Goal: Information Seeking & Learning: Check status

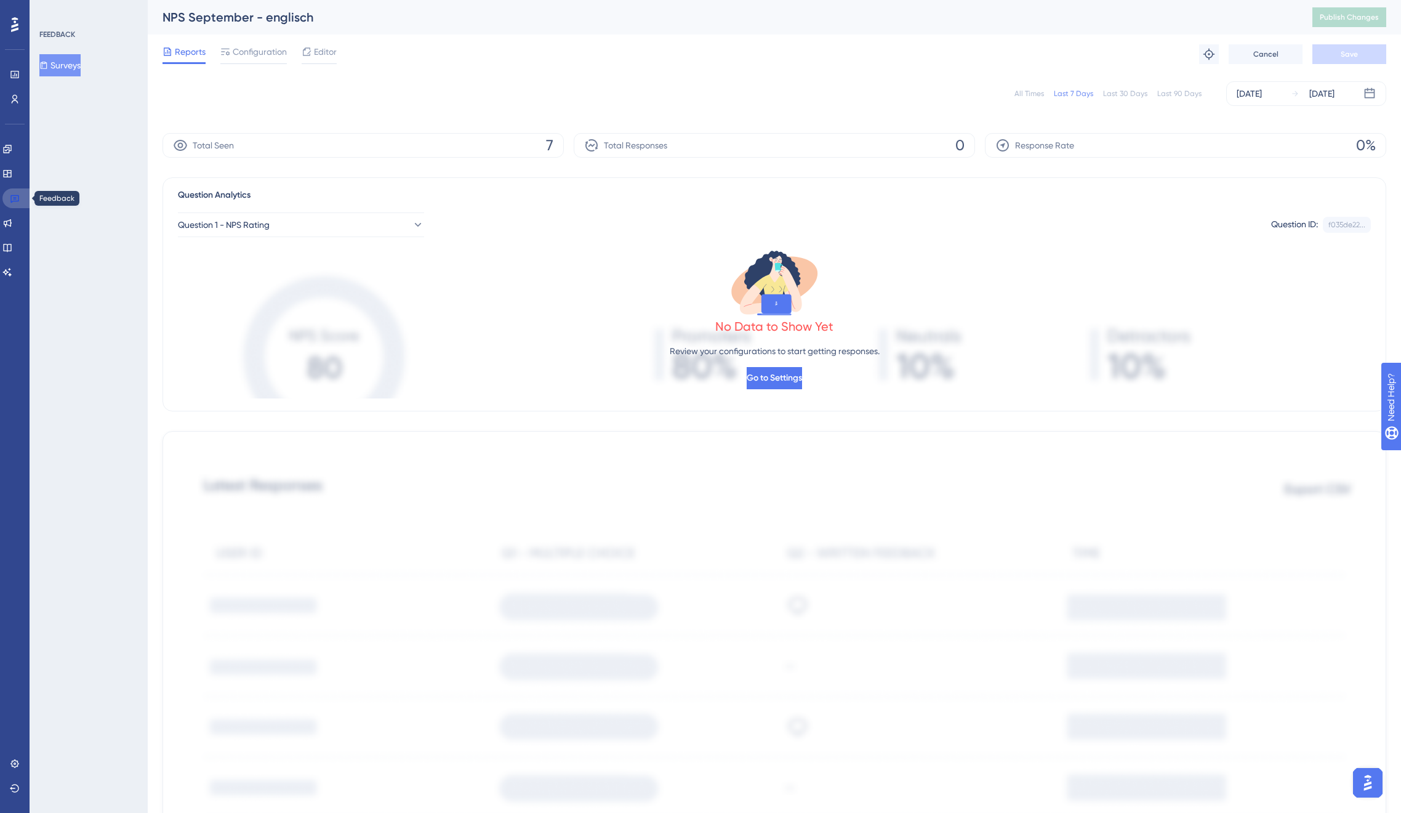
click at [18, 196] on icon at bounding box center [14, 199] width 9 height 8
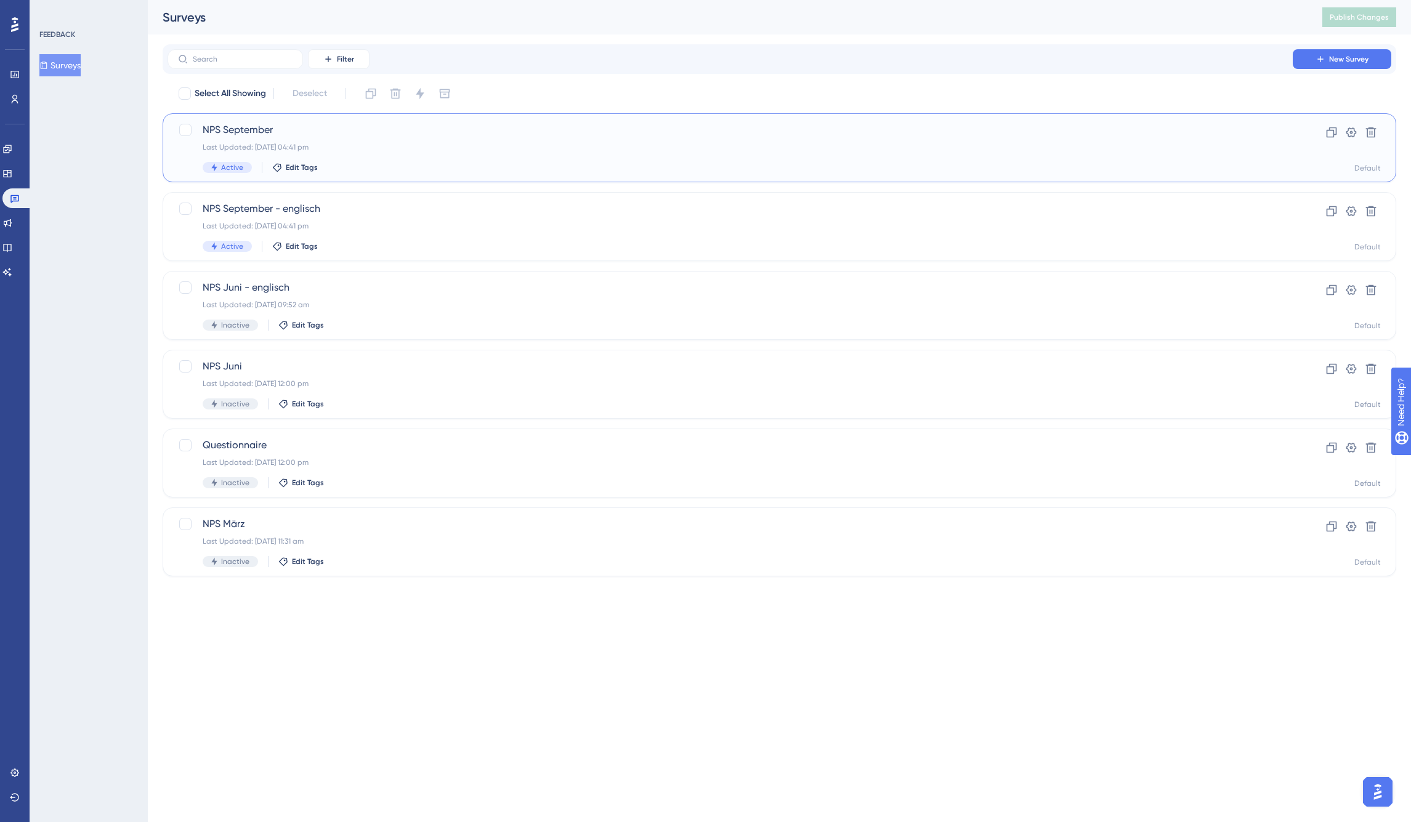
click at [248, 126] on span "NPS September" at bounding box center [730, 130] width 1055 height 15
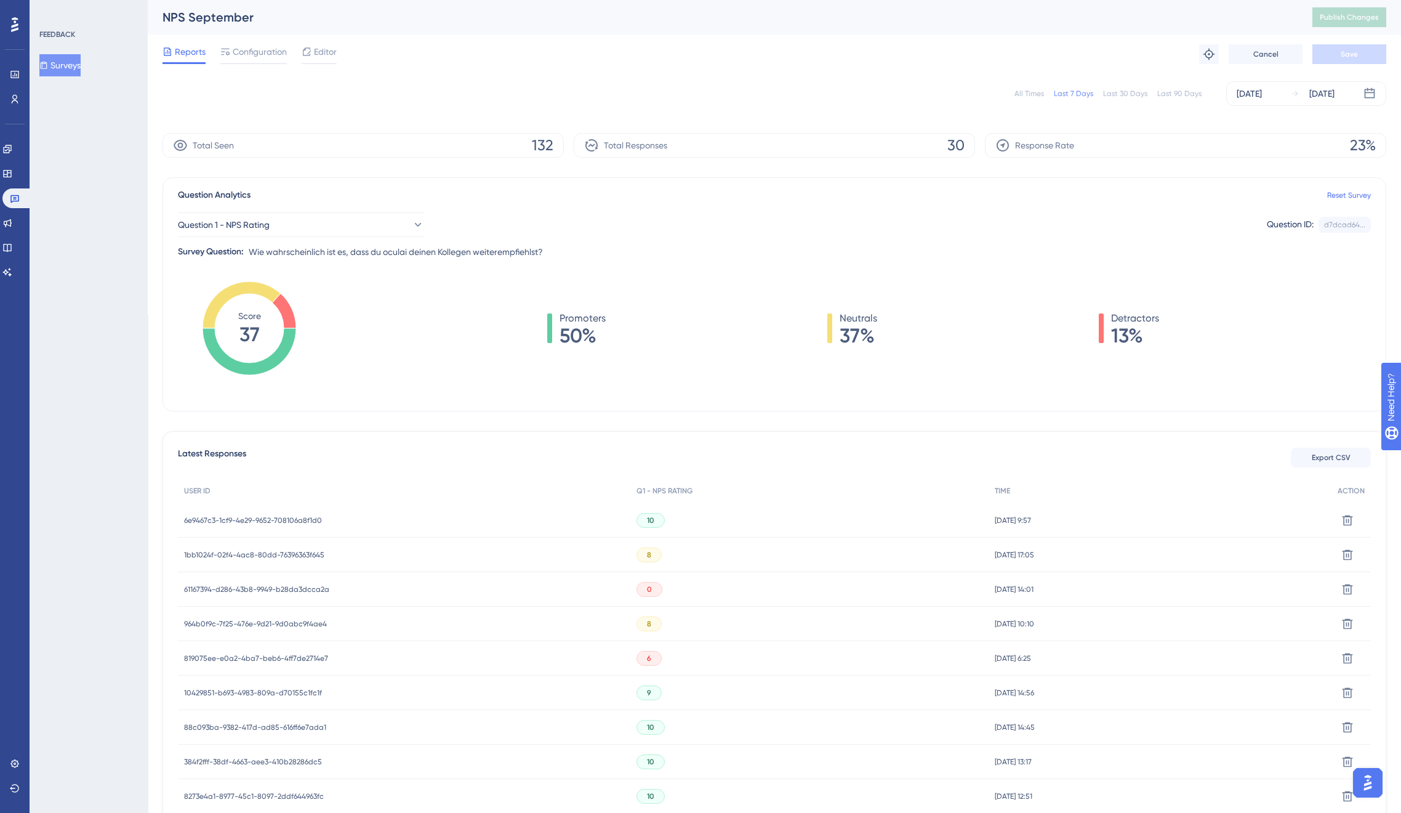
scroll to position [156, 0]
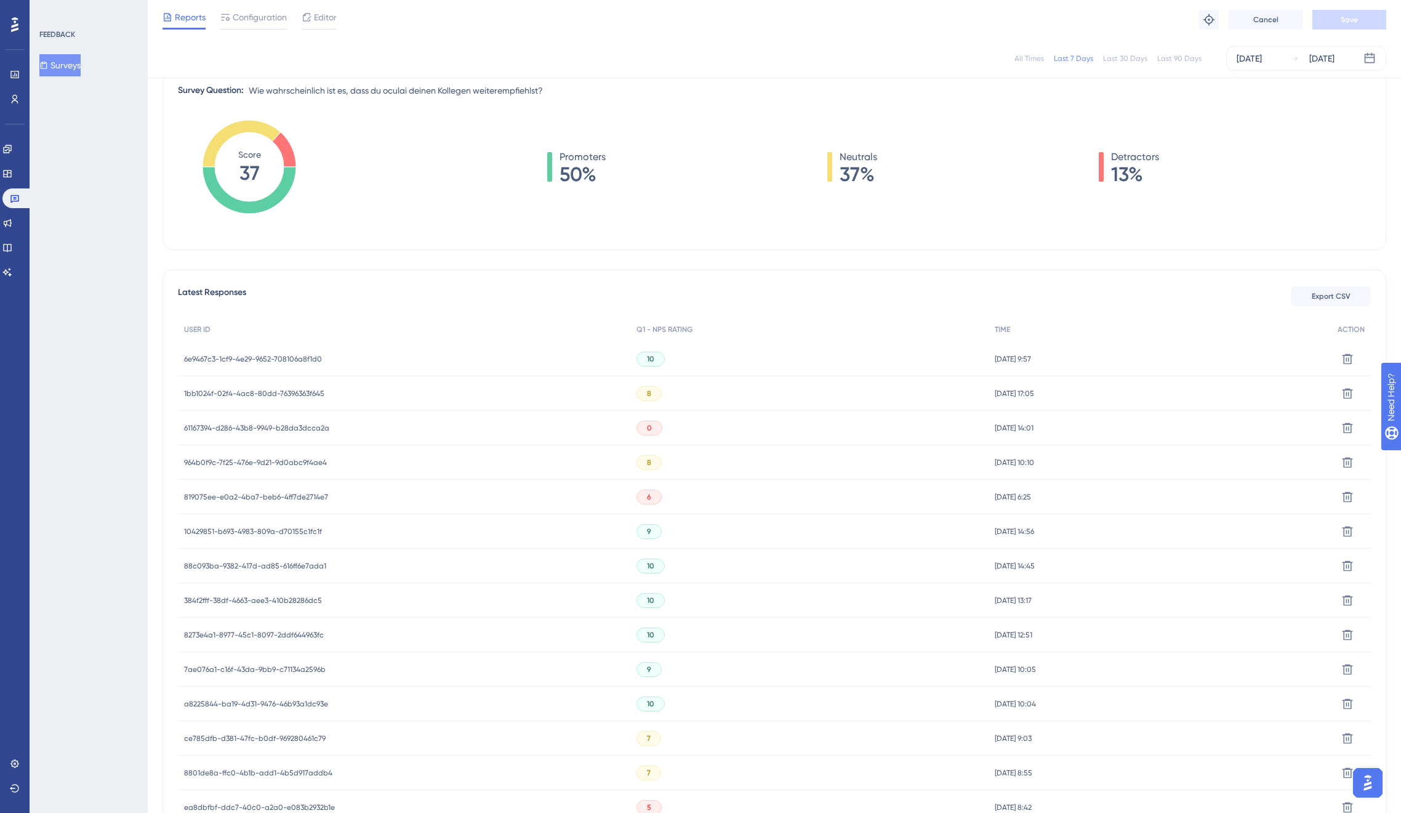
click at [262, 356] on span "6e9467c3-1cf9-4e29-9652-708106a8f1d0" at bounding box center [253, 359] width 138 height 10
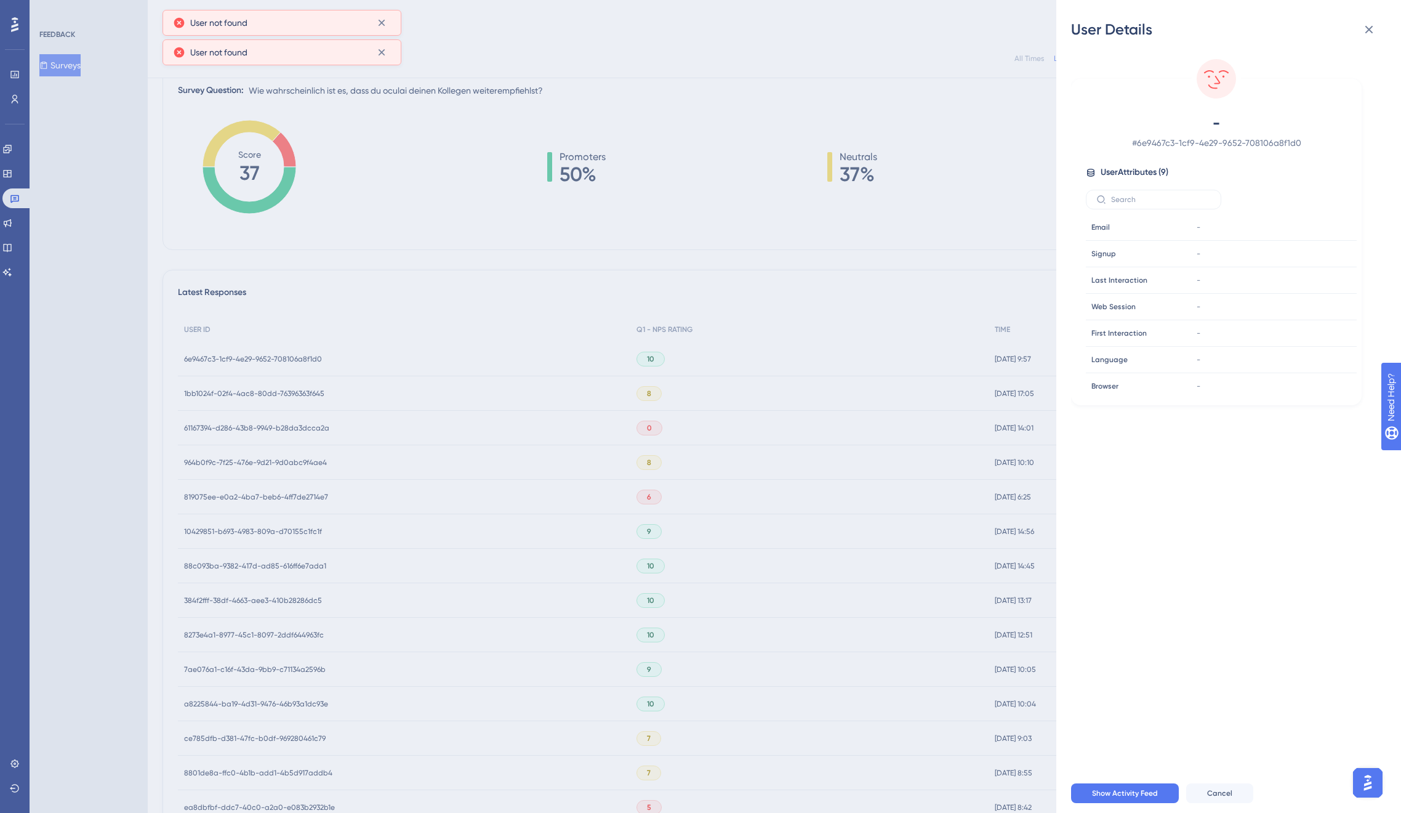
click at [531, 311] on div "User Details - # 6e9467c3-1cf9-4e29-9652-708106a8f1d0 User Attributes ( 9 ) Ema…" at bounding box center [700, 406] width 1401 height 813
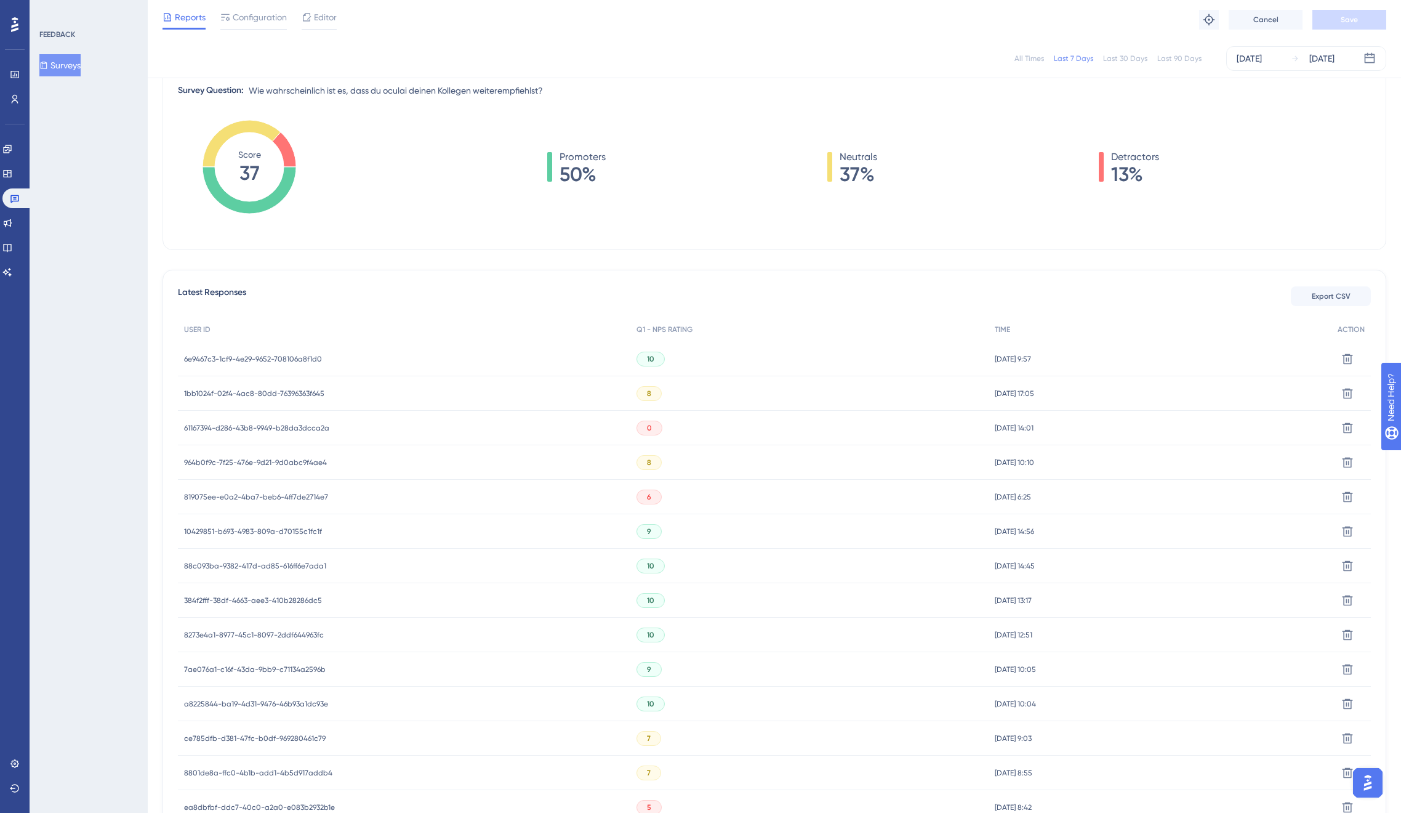
click at [289, 360] on span "6e9467c3-1cf9-4e29-9652-708106a8f1d0" at bounding box center [253, 359] width 138 height 10
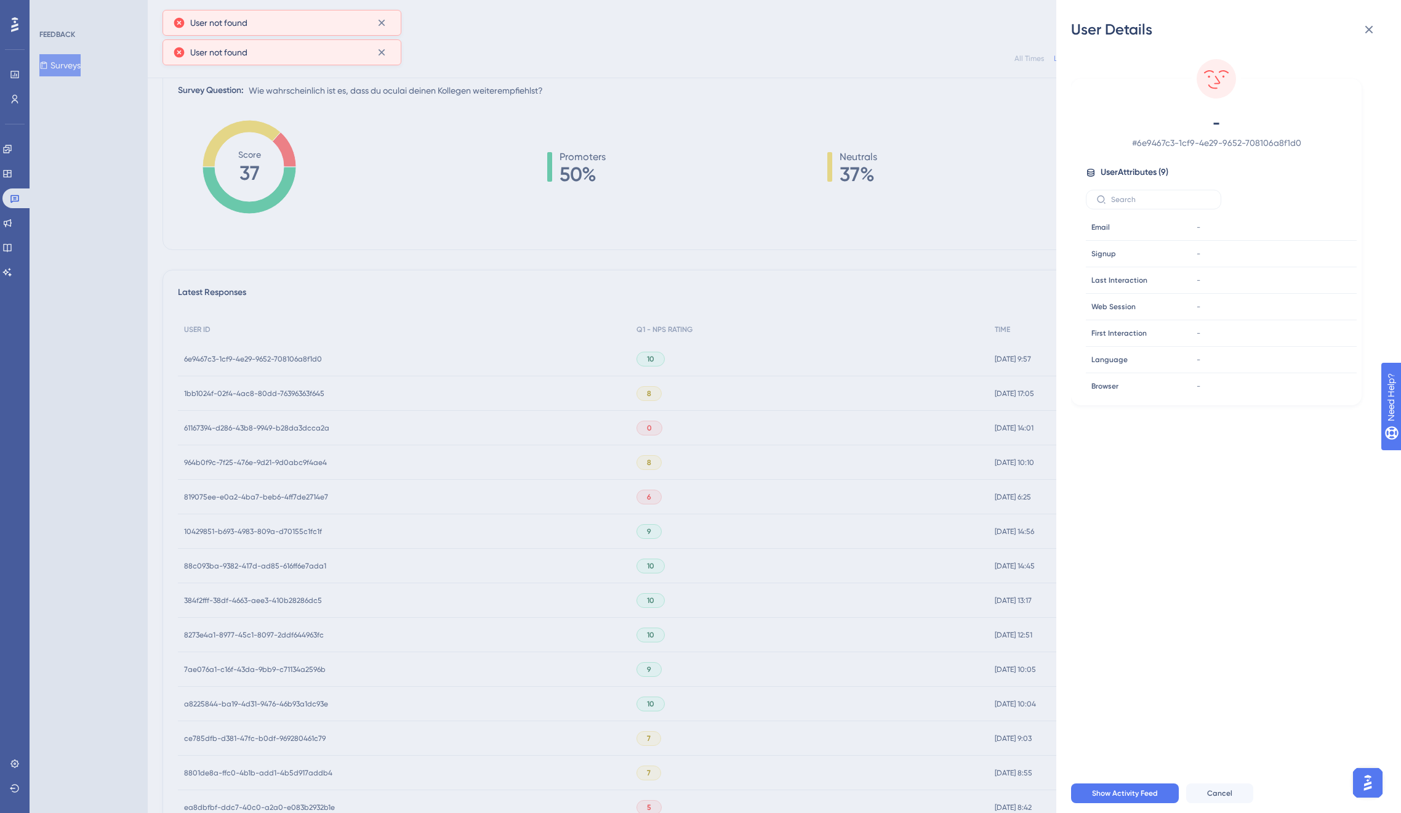
click at [272, 391] on div "User Details - # 6e9467c3-1cf9-4e29-9652-708106a8f1d0 User Attributes ( 9 ) Ema…" at bounding box center [700, 406] width 1401 height 813
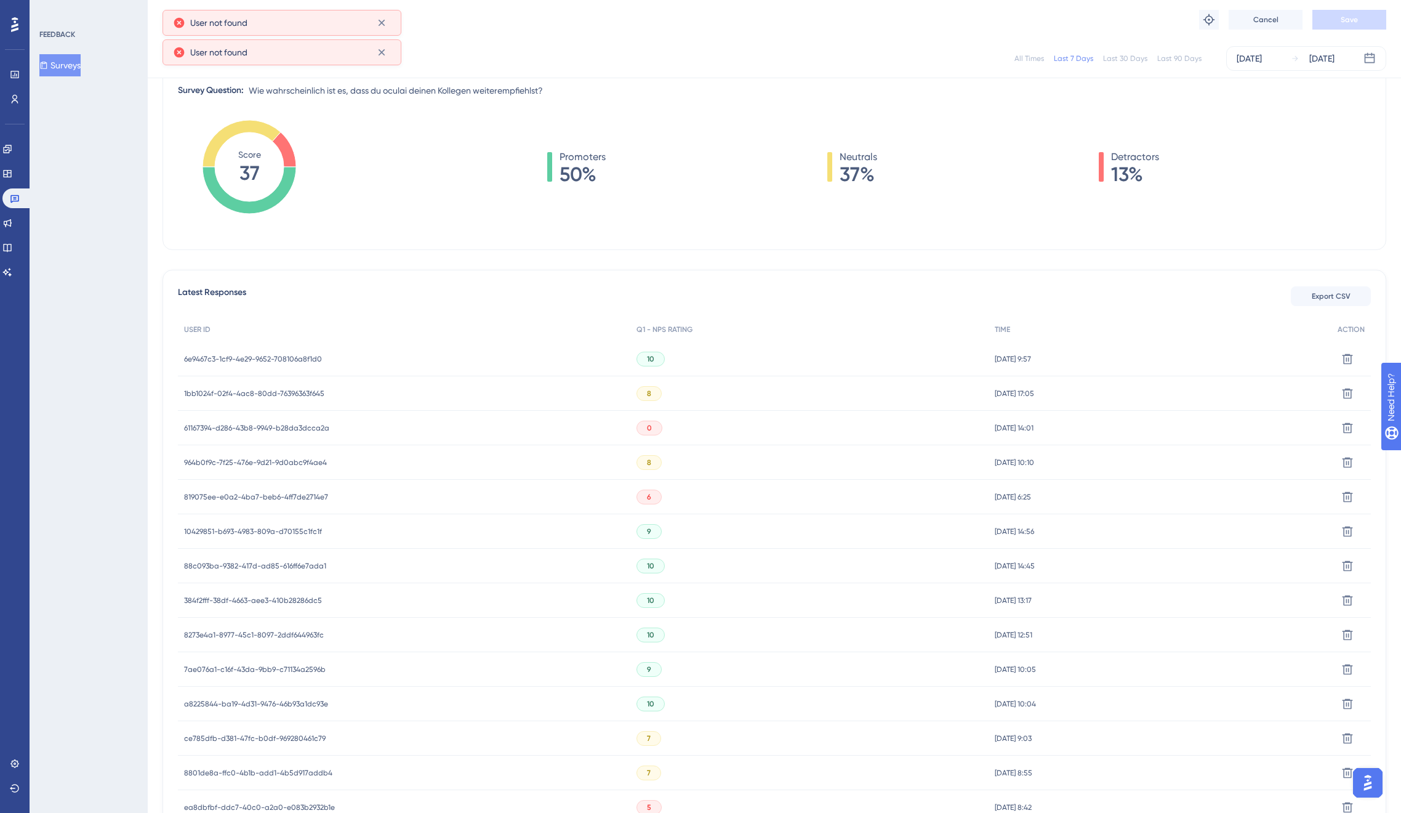
click at [270, 390] on span "1bb1024f-02f4-4ac8-80dd-76396363f645" at bounding box center [254, 394] width 140 height 10
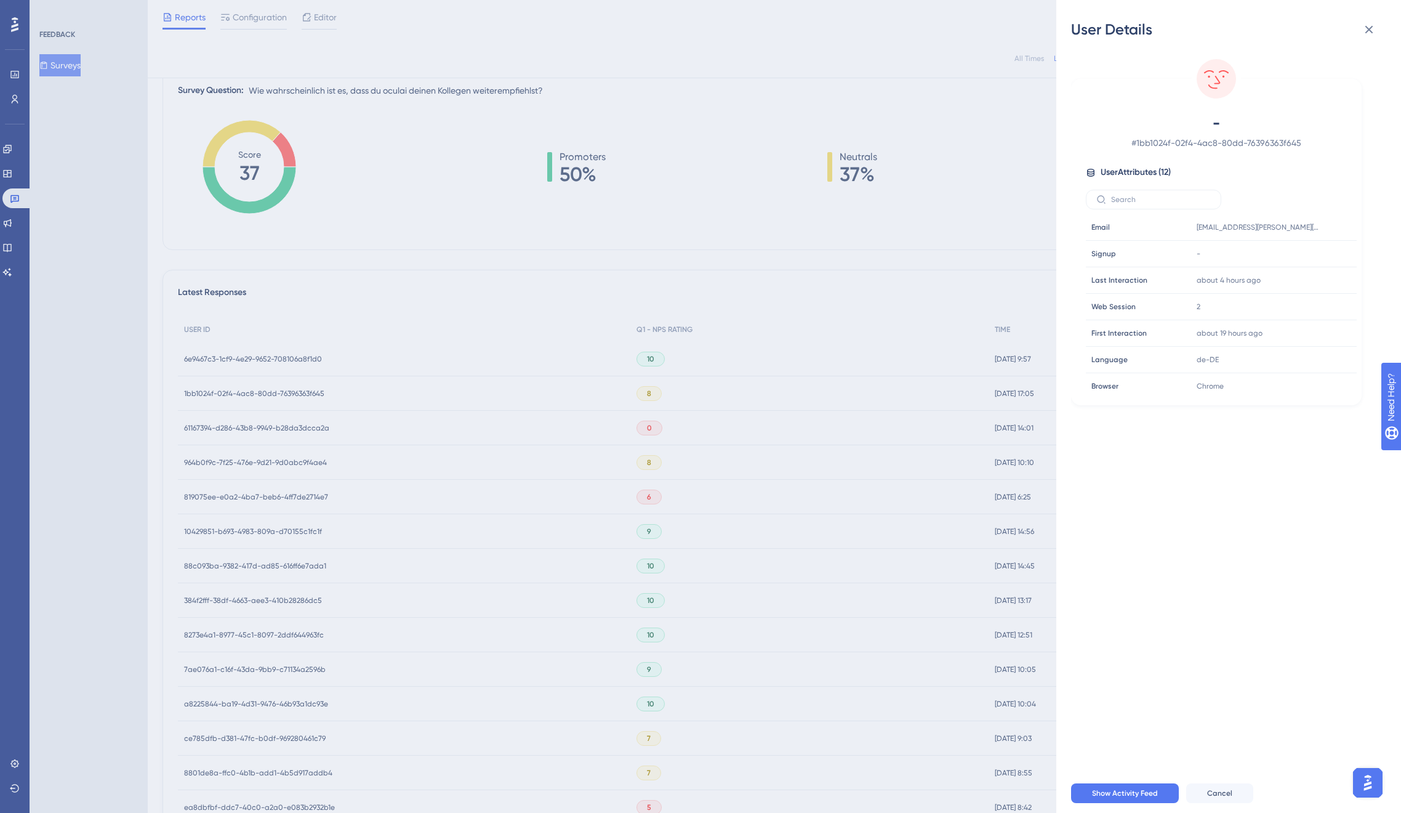
click at [270, 390] on div "User Details - # 1bb1024f-02f4-4ac8-80dd-76396363f645 User Attributes ( 12 ) Em…" at bounding box center [700, 406] width 1401 height 813
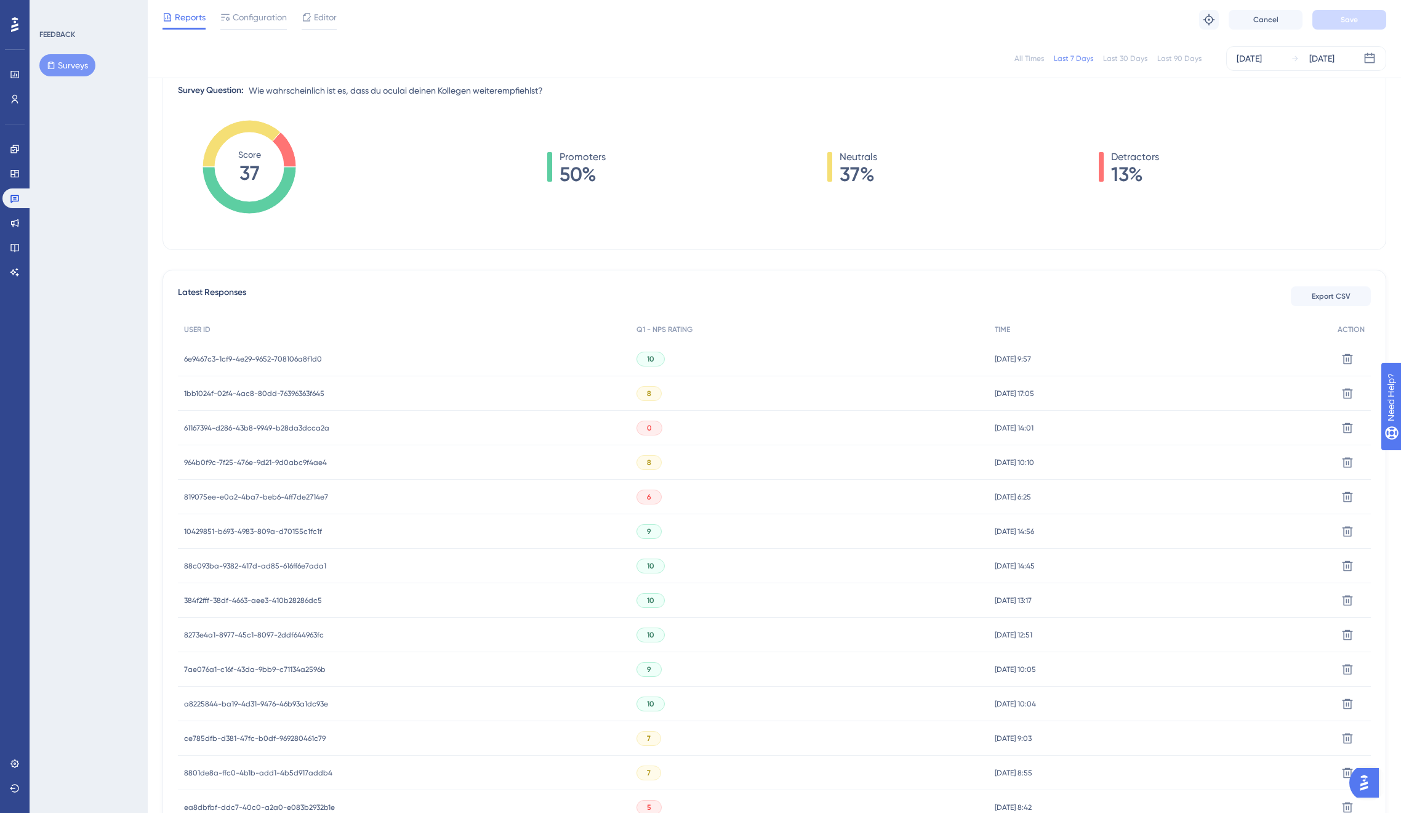
click at [278, 355] on span "6e9467c3-1cf9-4e29-9652-708106a8f1d0" at bounding box center [253, 359] width 138 height 10
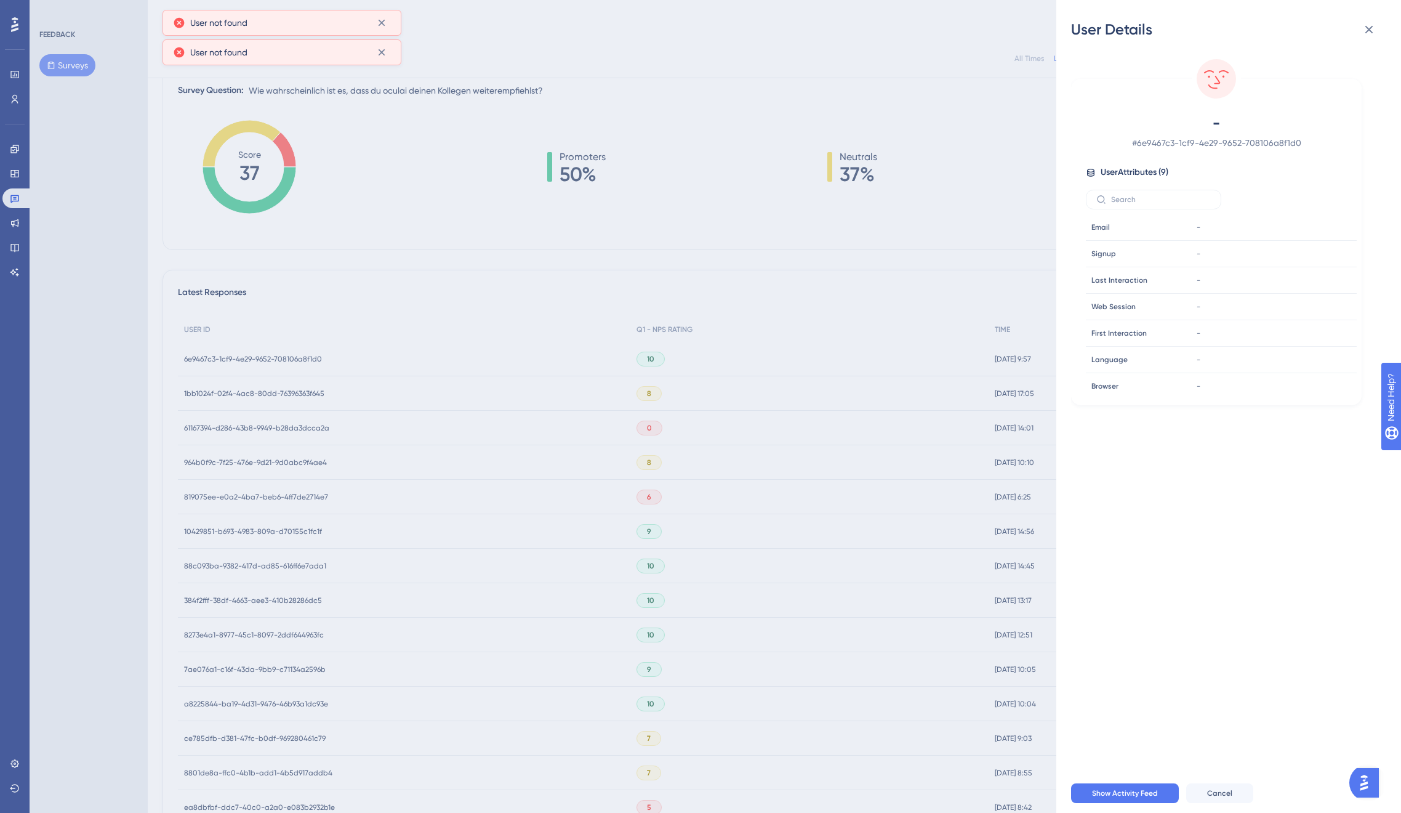
click at [278, 355] on div "User Details - # 6e9467c3-1cf9-4e29-9652-708106a8f1d0 User Attributes ( 9 ) Ema…" at bounding box center [700, 406] width 1401 height 813
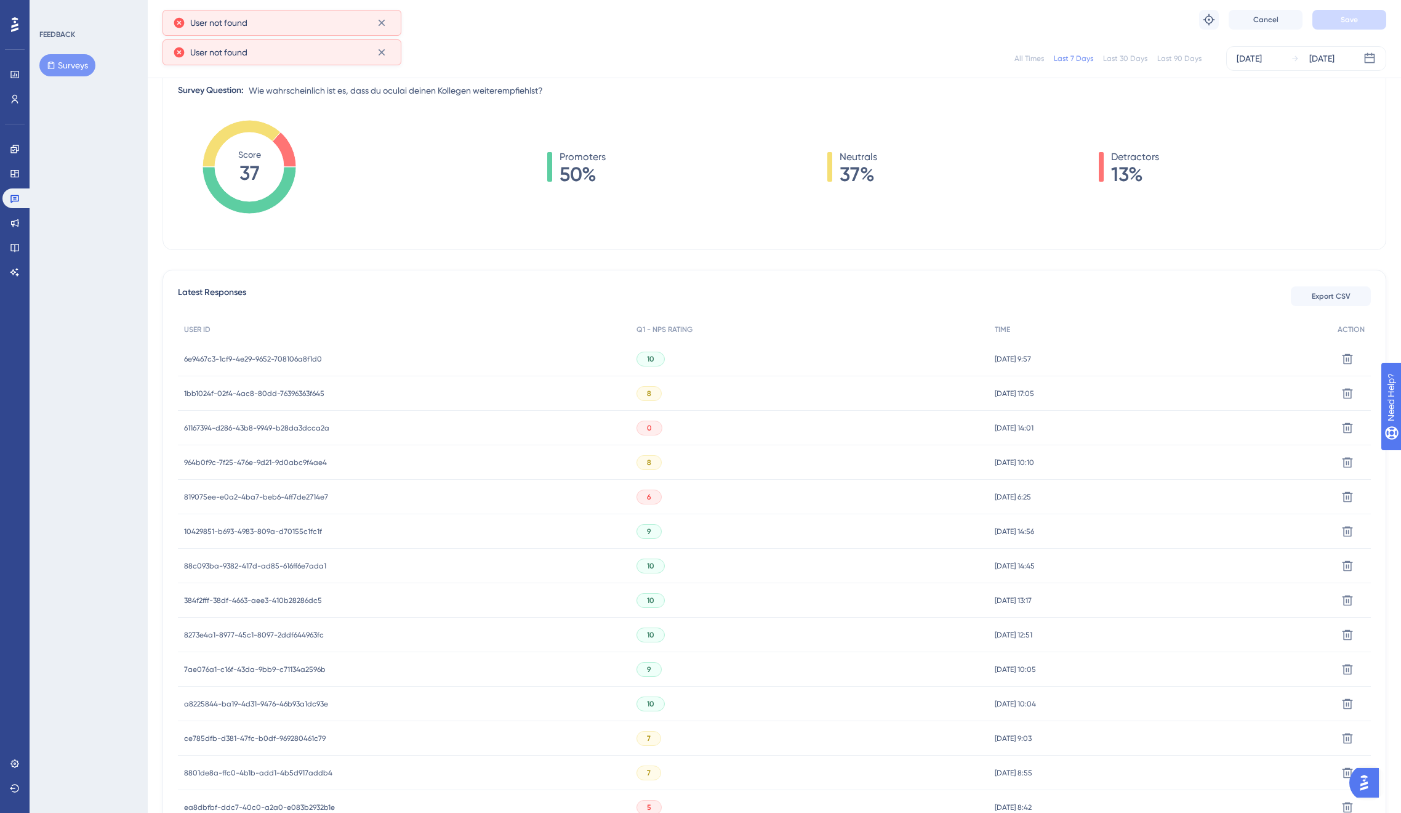
click at [275, 391] on span "1bb1024f-02f4-4ac8-80dd-76396363f645" at bounding box center [254, 394] width 140 height 10
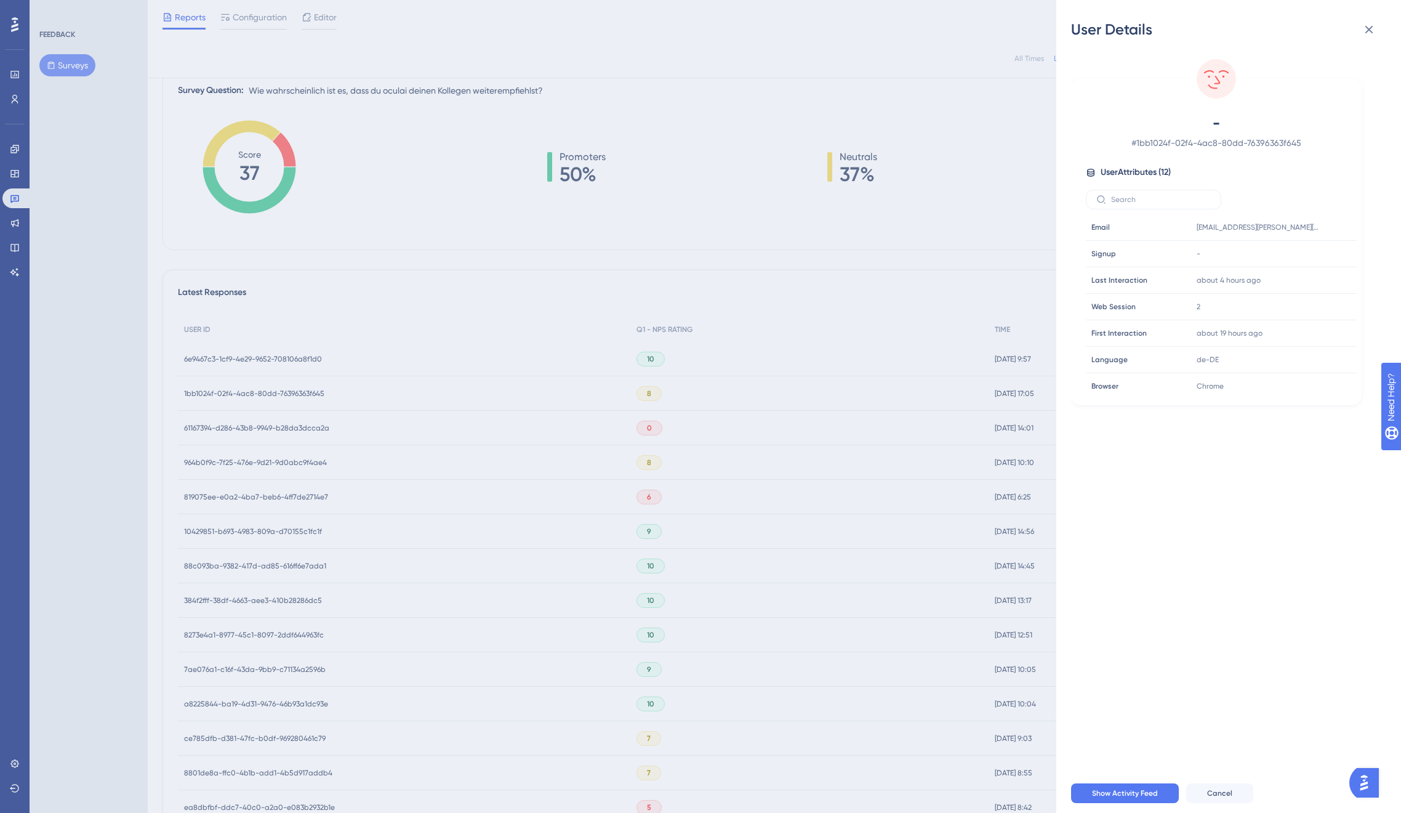
click at [275, 391] on div "User Details - # 1bb1024f-02f4-4ac8-80dd-76396363f645 User Attributes ( 12 ) Em…" at bounding box center [700, 406] width 1401 height 813
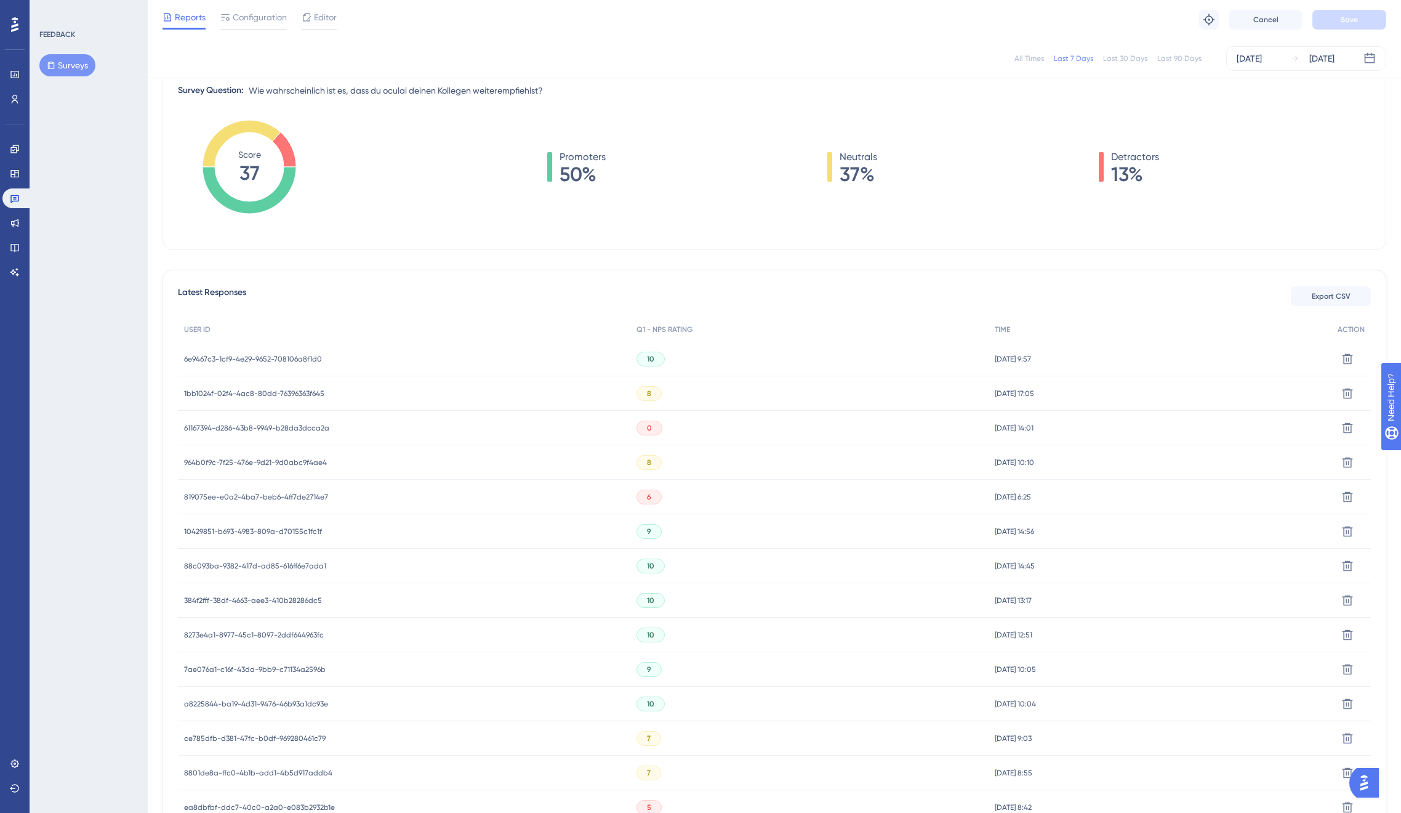
scroll to position [248, 0]
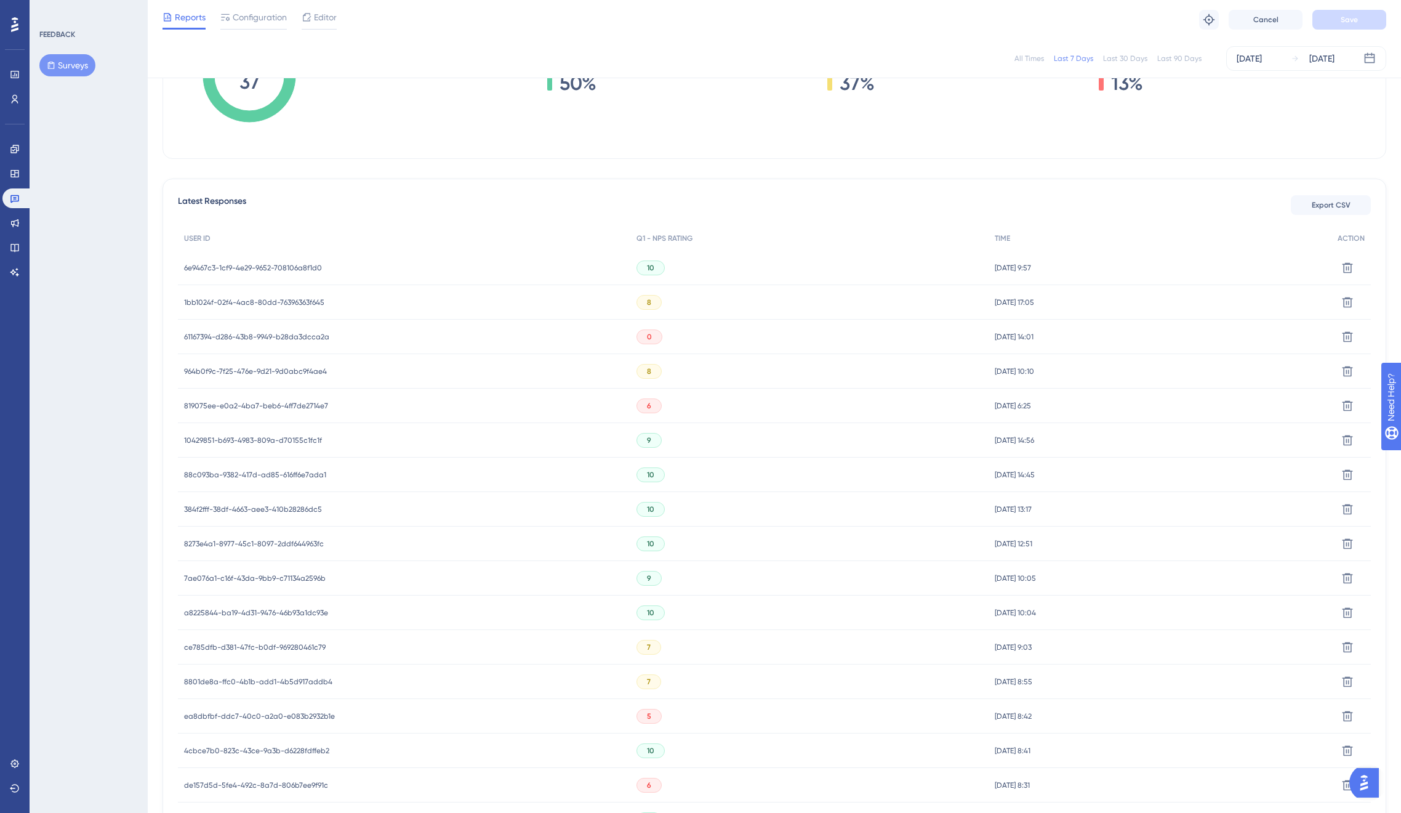
click at [286, 439] on span "10429851-b693-4983-809a-d70155c1fc1f" at bounding box center [253, 440] width 138 height 10
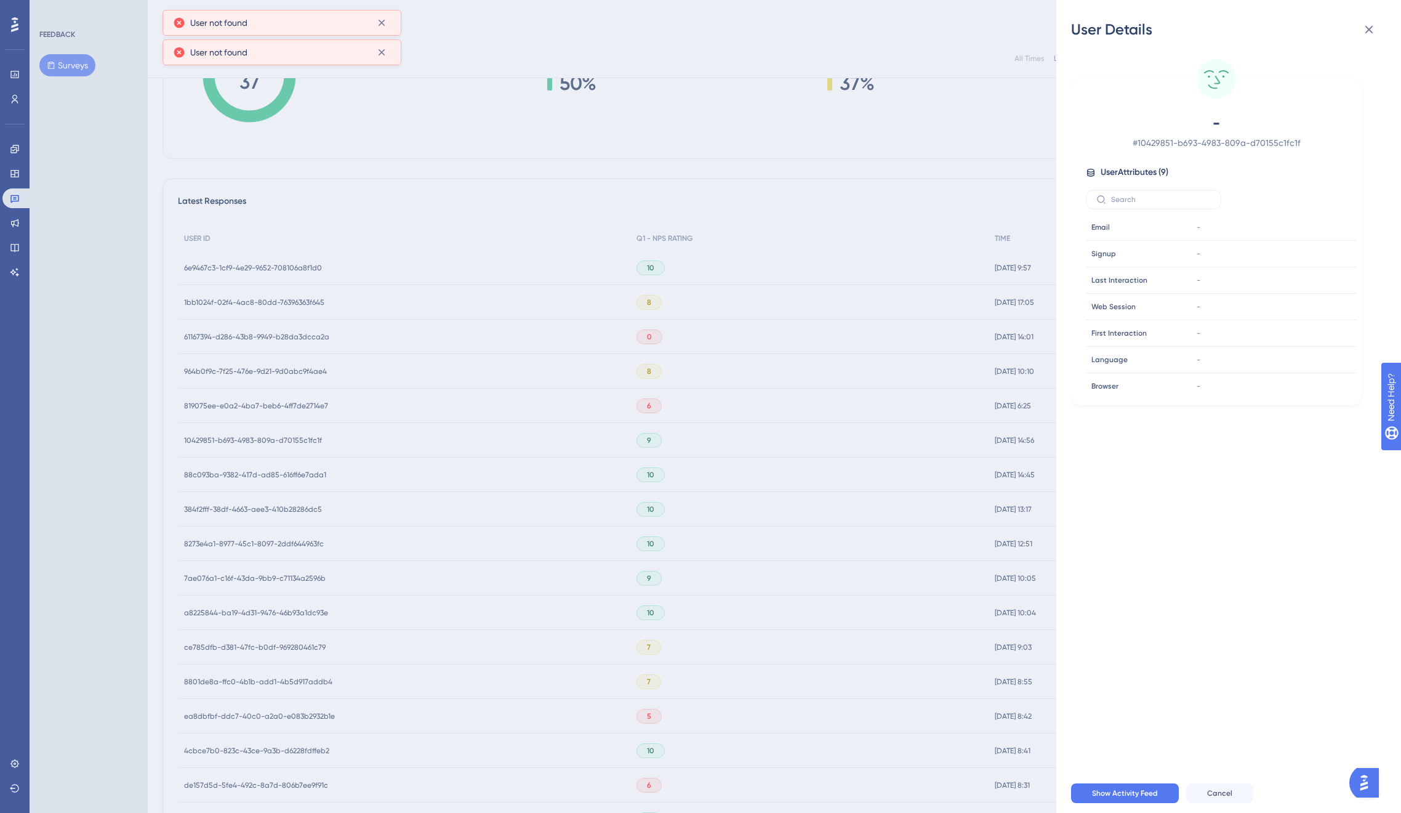
click at [289, 466] on div "User Details - # 10429851-b693-4983-809a-d70155c1fc1f User Attributes ( 9 ) Ema…" at bounding box center [700, 406] width 1401 height 813
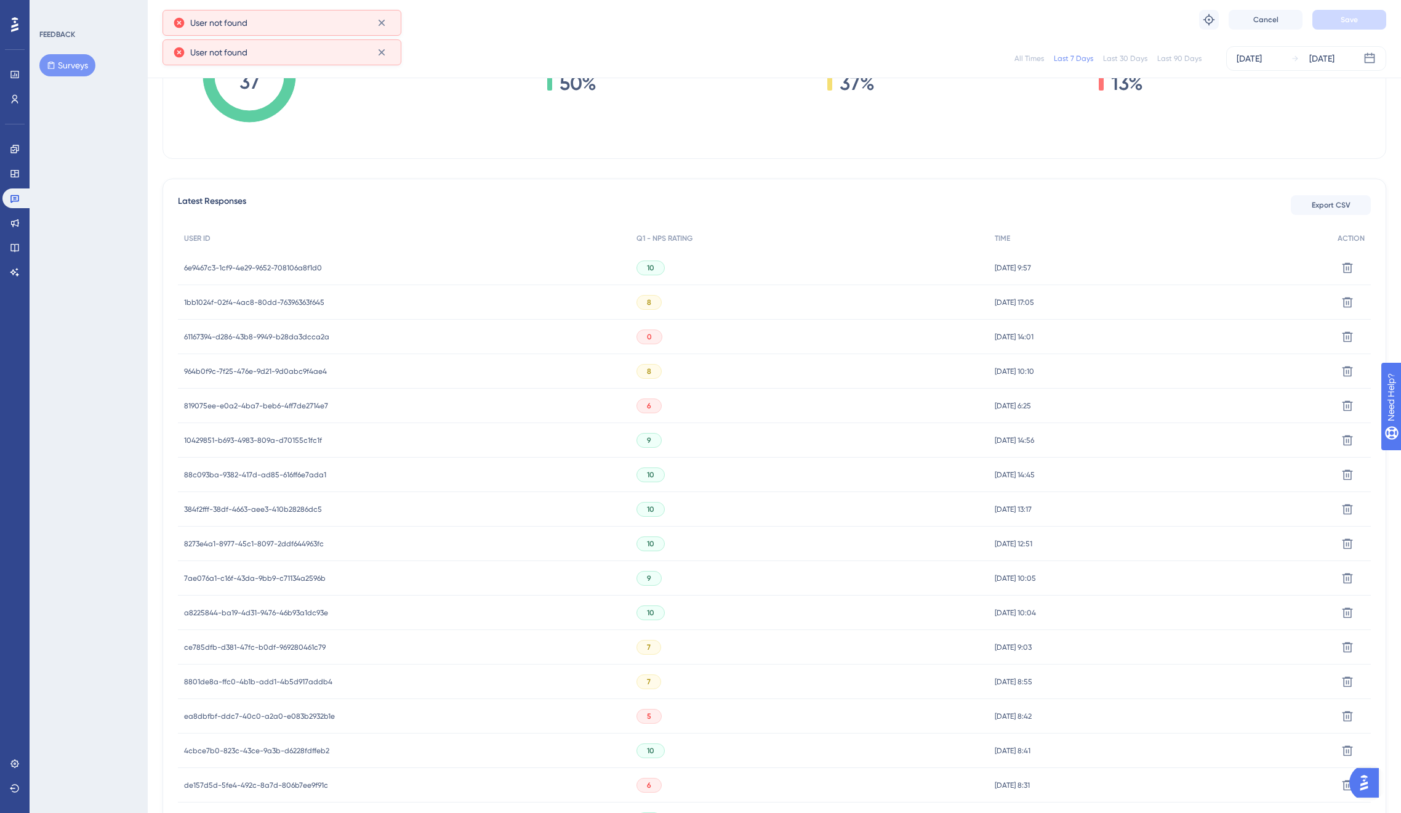
click at [285, 475] on span "88c093ba-9382-417d-ad85-616ff6e7ada1" at bounding box center [255, 475] width 142 height 10
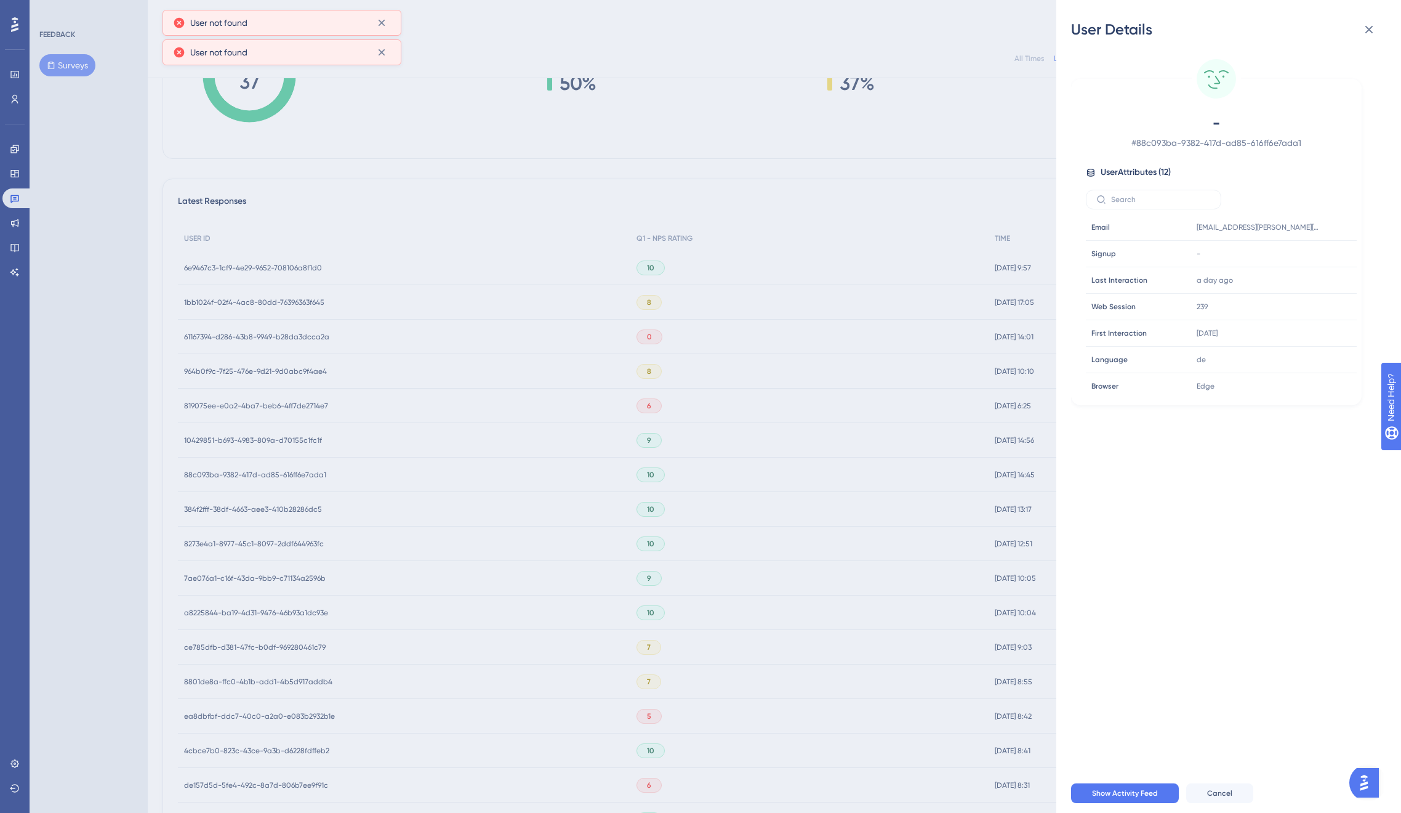
click at [286, 474] on div "User Details - # 88c093ba-9382-417d-ad85-616ff6e7ada1 User Attributes ( 12 ) Em…" at bounding box center [700, 406] width 1401 height 813
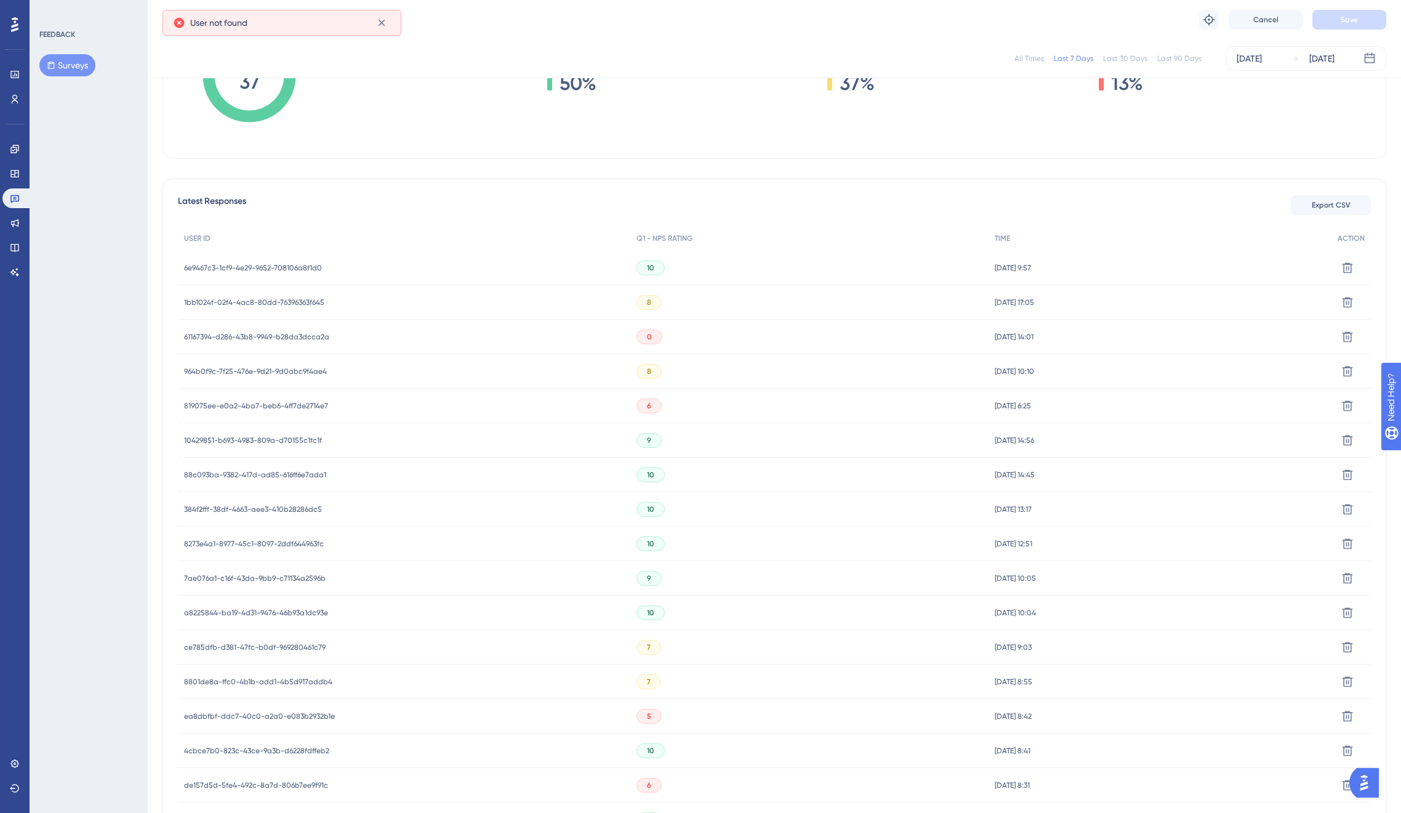
click at [279, 501] on div "384f2fff-38df-4663-aee3-410b28286dc5 384f2fff-38df-4663-aee3-410b28286dc5" at bounding box center [253, 509] width 138 height 34
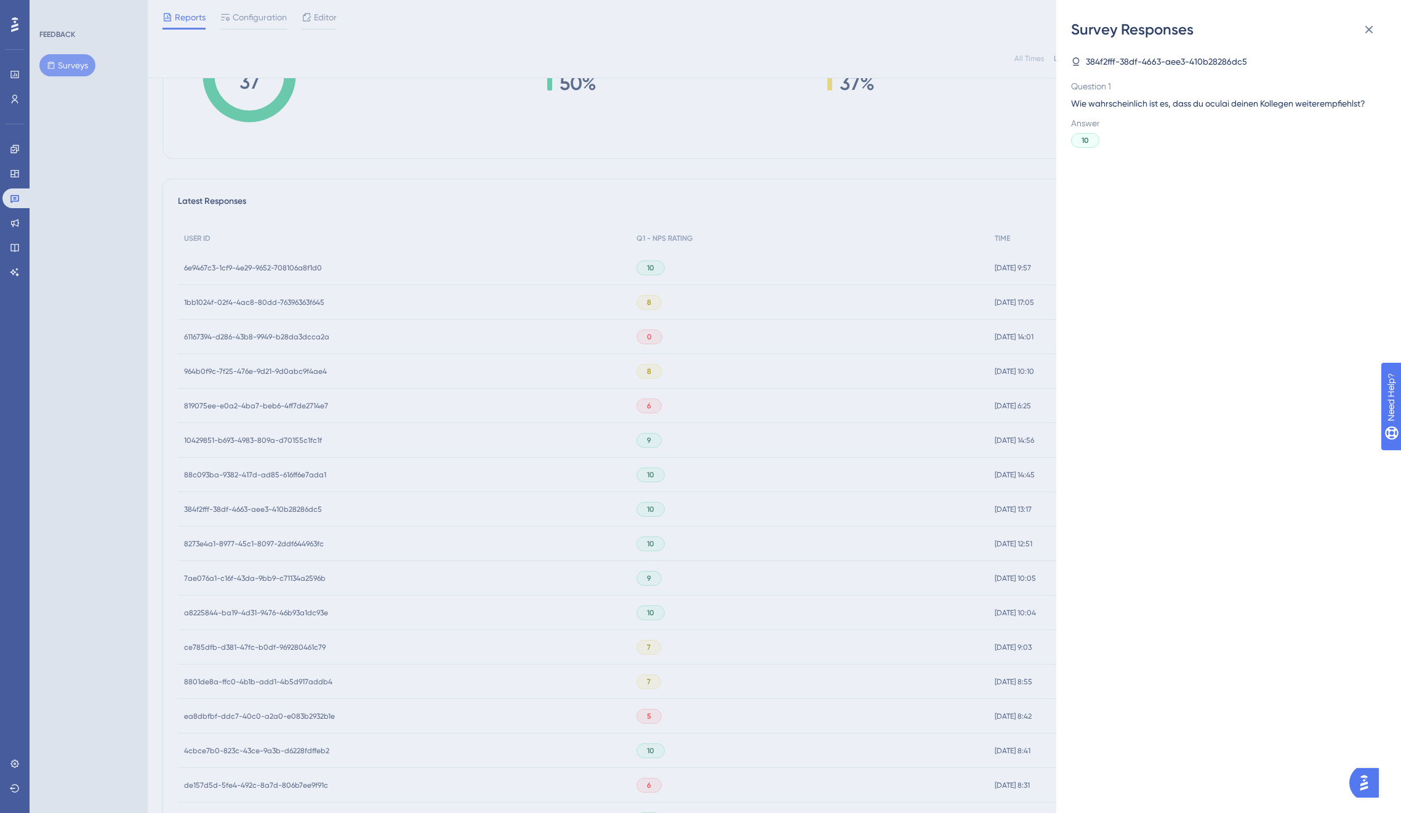
drag, startPoint x: 282, startPoint y: 509, endPoint x: 281, endPoint y: 518, distance: 8.6
click at [282, 509] on div "Survey Responses 384f2fff-38df-4663-aee3-410b28286dc5 Question 1 Wie wahrschein…" at bounding box center [700, 406] width 1401 height 813
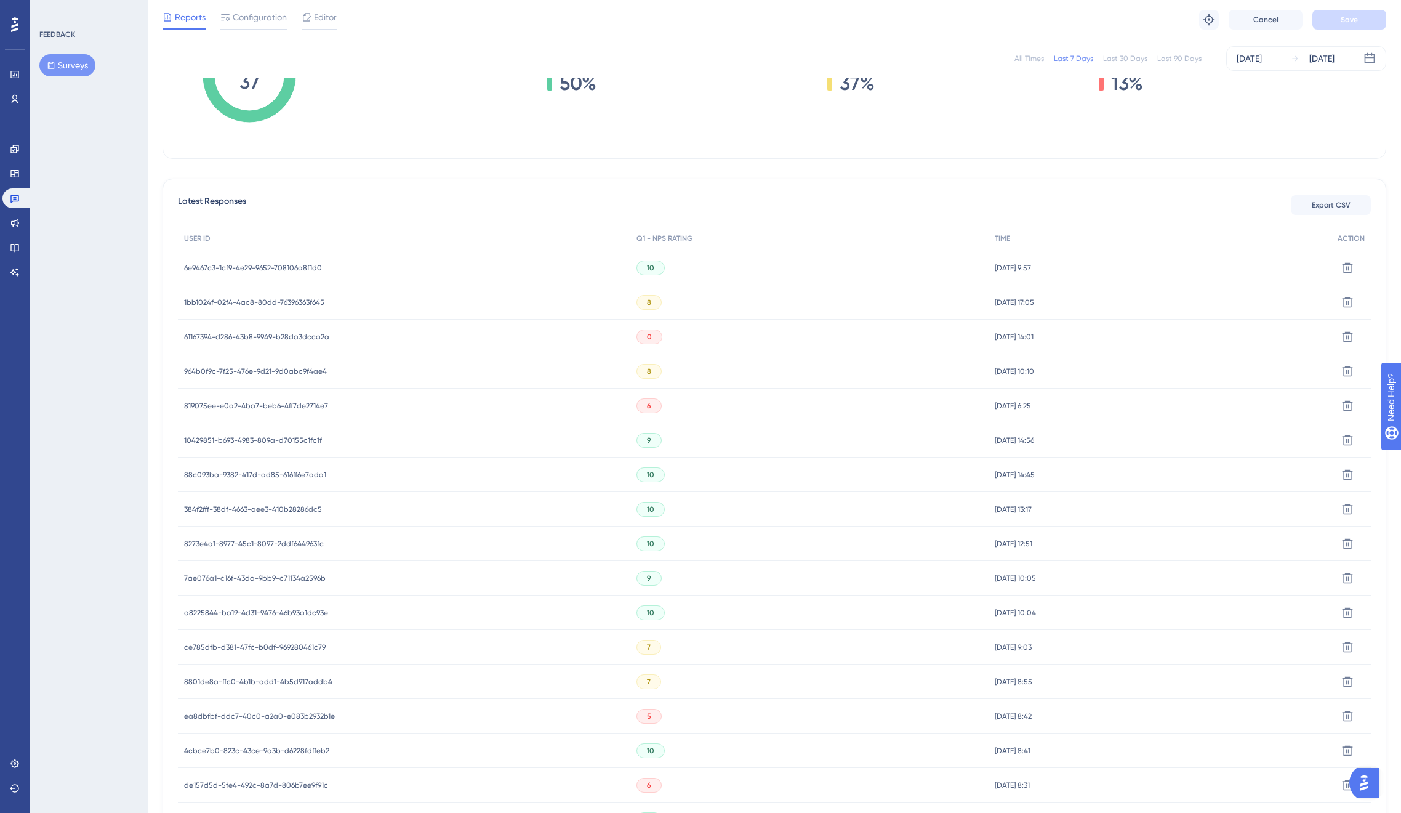
click at [278, 504] on span "384f2fff-38df-4663-aee3-410b28286dc5" at bounding box center [253, 509] width 138 height 10
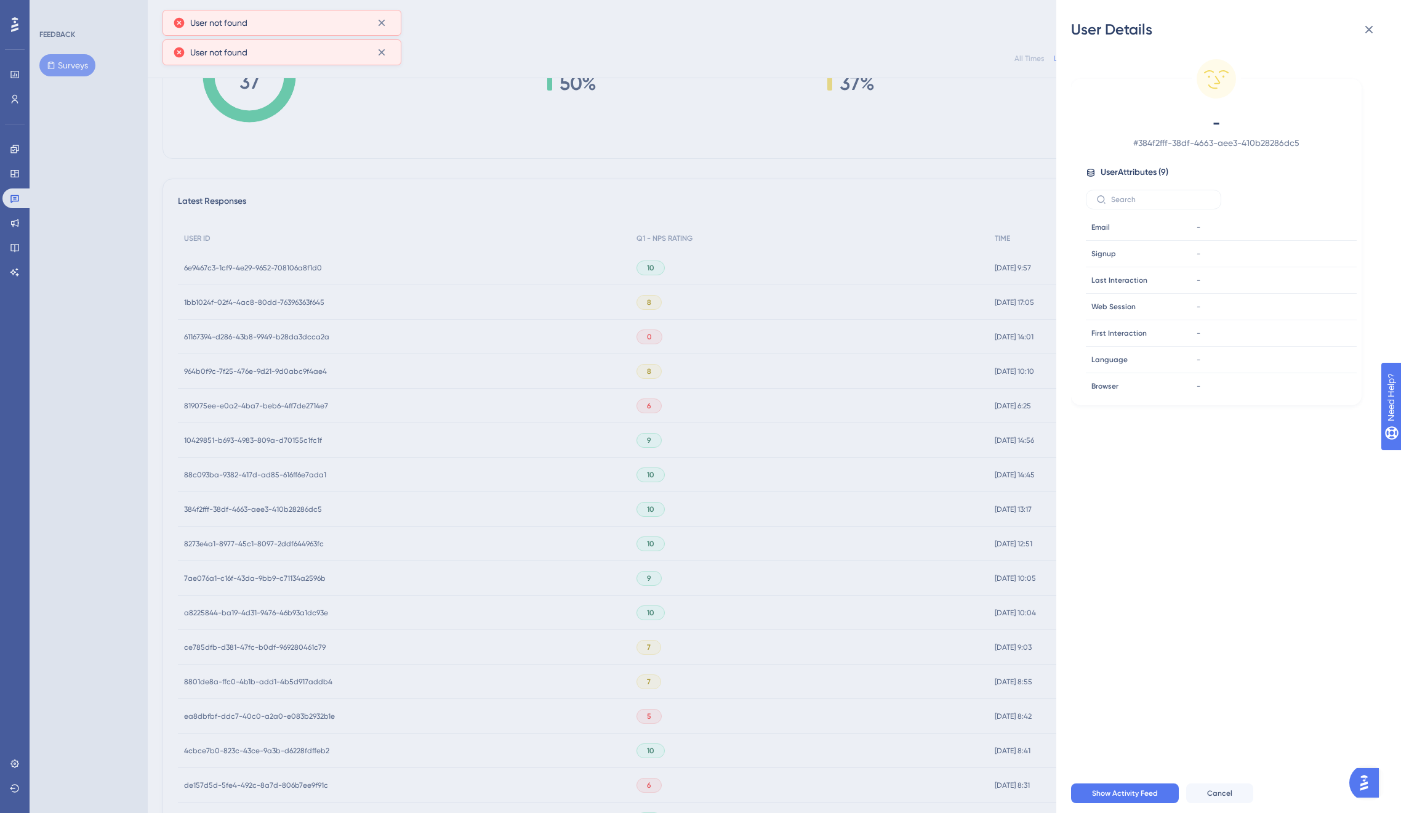
click at [278, 527] on div "User Details - # 384f2fff-38df-4663-aee3-410b28286dc5 User Attributes ( 9 ) Ema…" at bounding box center [700, 406] width 1401 height 813
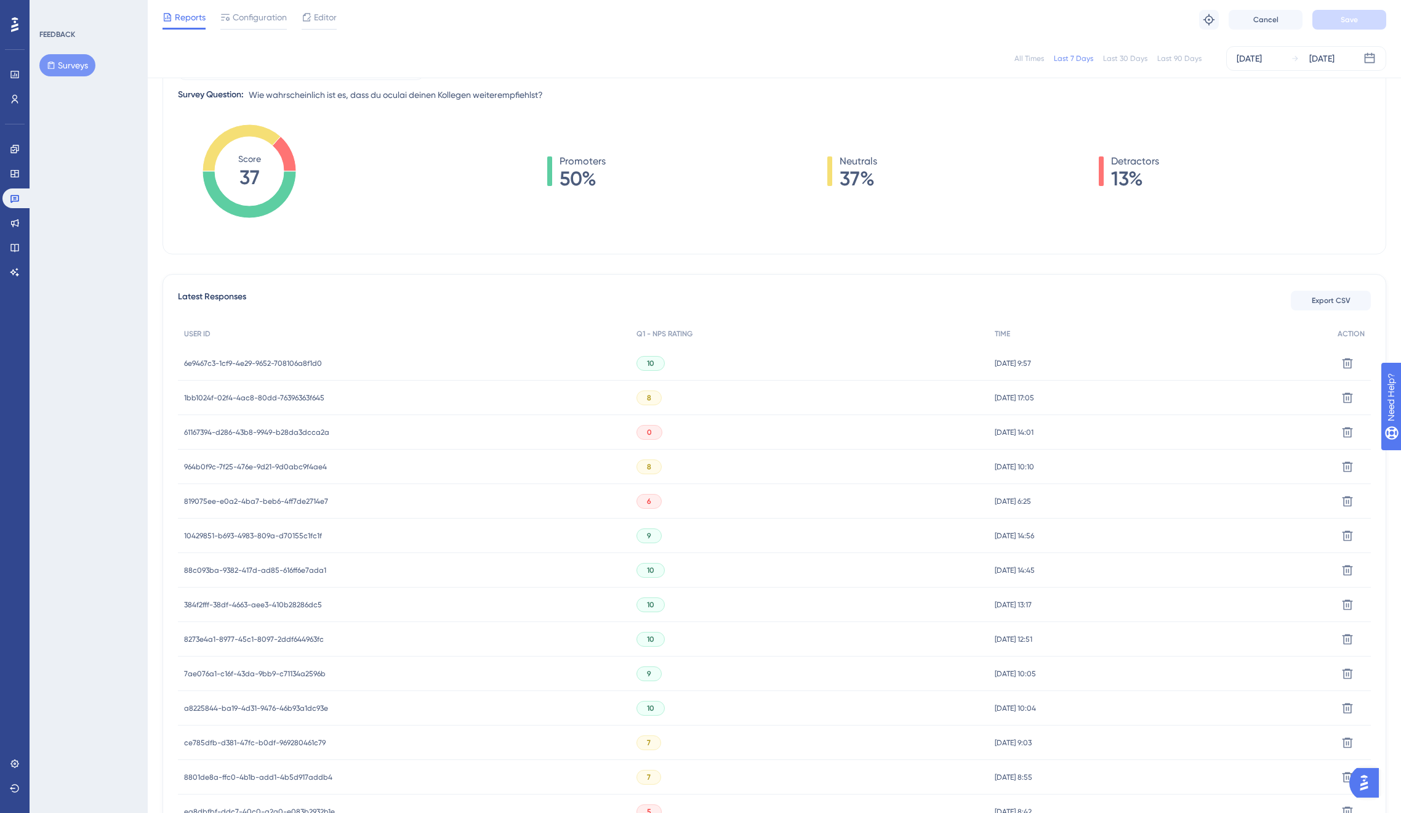
scroll to position [0, 0]
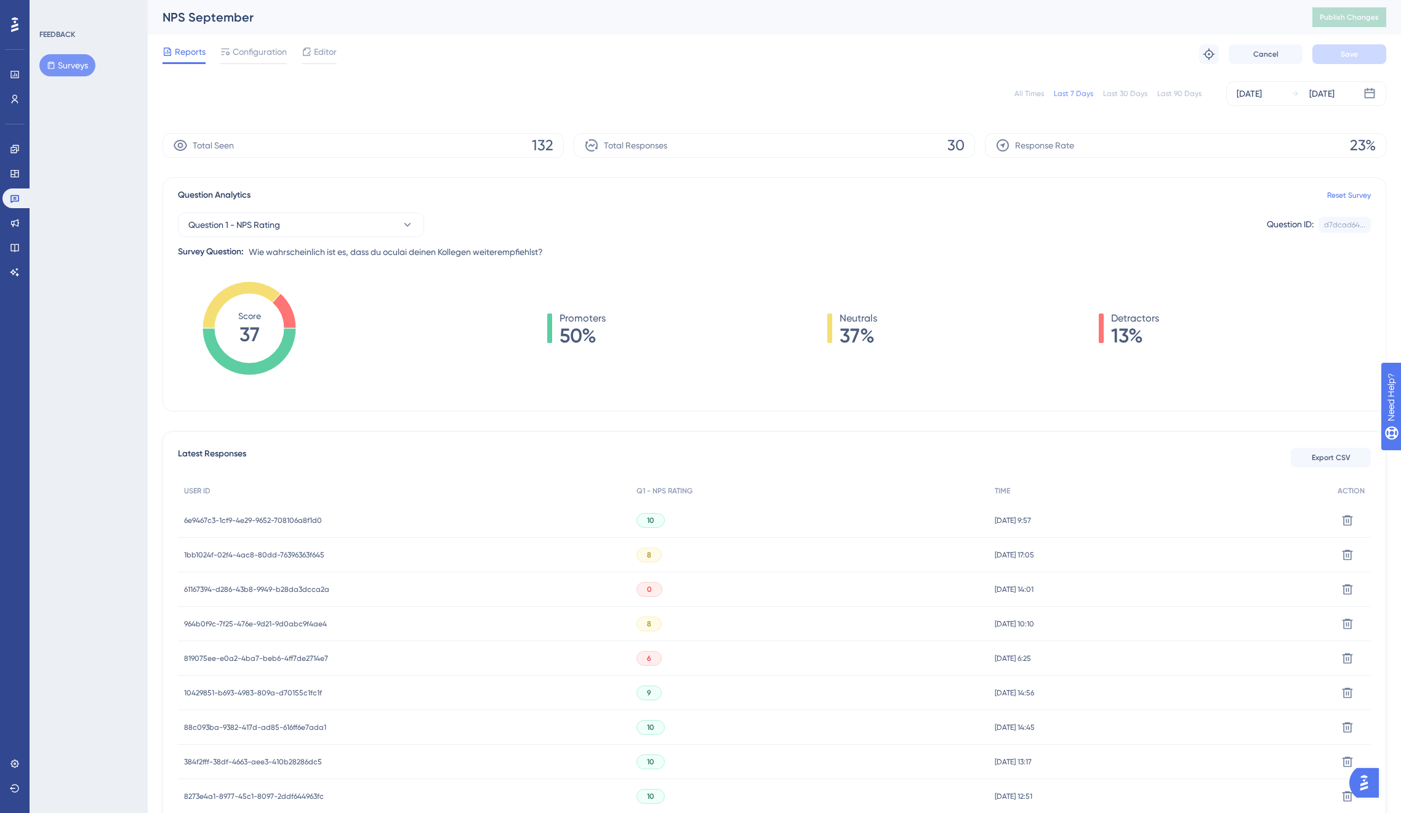
click at [294, 517] on span "6e9467c3-1cf9-4e29-9652-708106a8f1d0" at bounding box center [253, 520] width 138 height 10
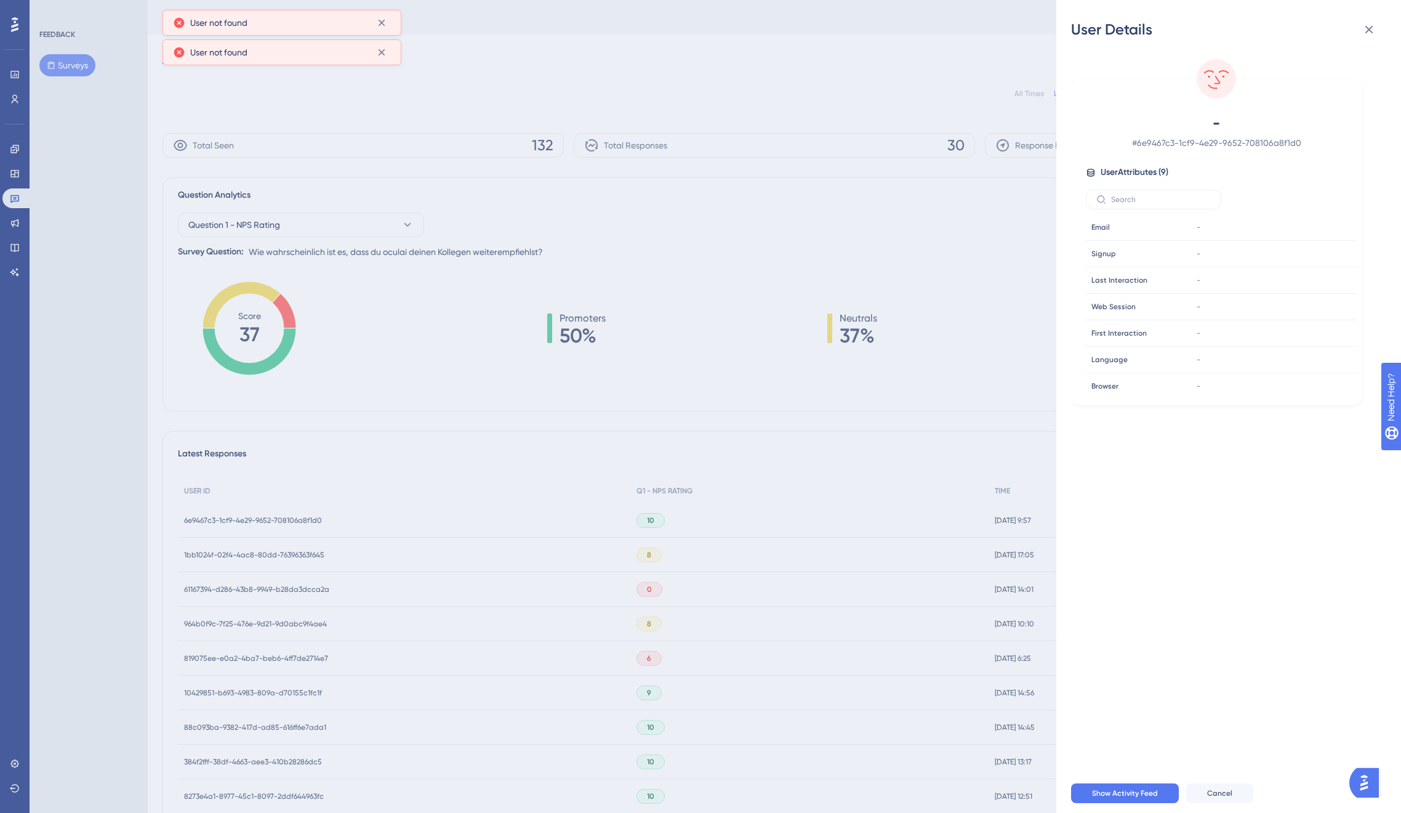
click at [294, 517] on div "User Details - # 6e9467c3-1cf9-4e29-9652-708106a8f1d0 User Attributes ( 9 ) Ema…" at bounding box center [700, 406] width 1401 height 813
